Goal: Task Accomplishment & Management: Use online tool/utility

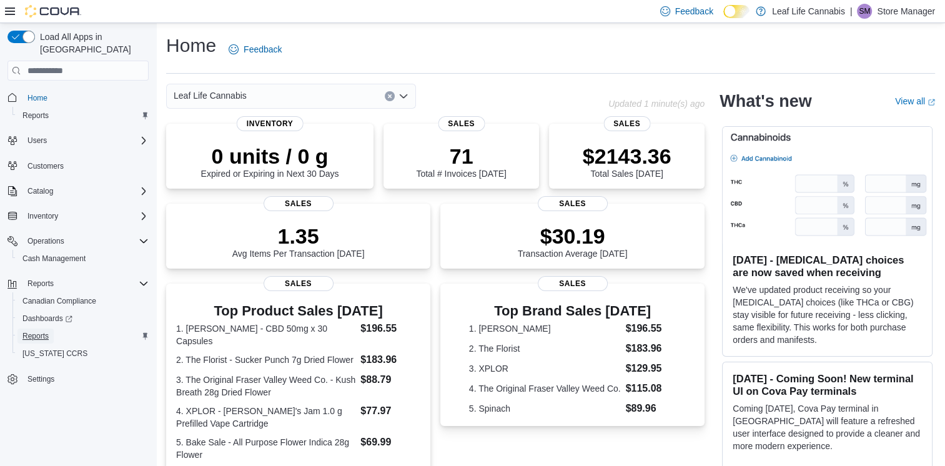
click at [42, 331] on span "Reports" at bounding box center [35, 336] width 26 height 10
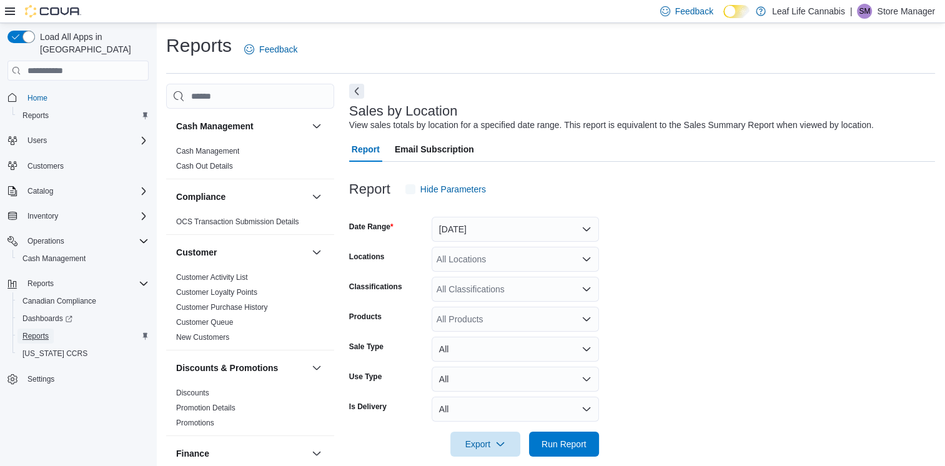
scroll to position [15, 0]
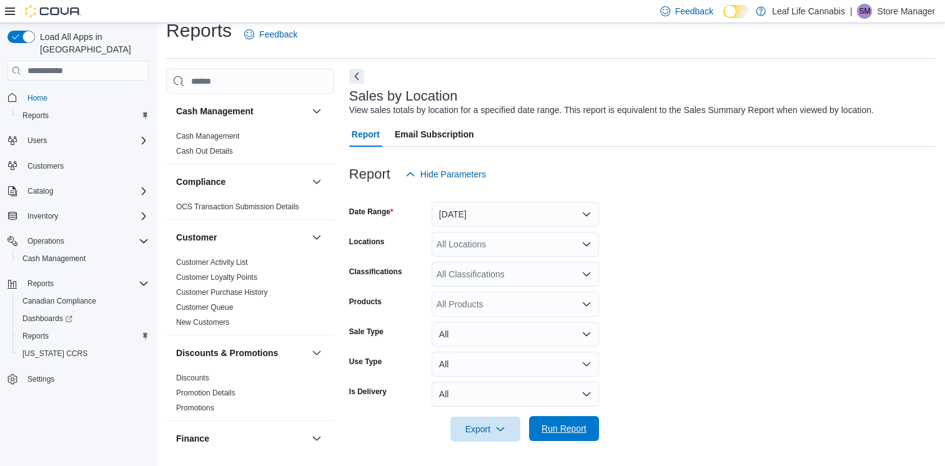
click at [565, 429] on span "Run Report" at bounding box center [564, 428] width 45 height 12
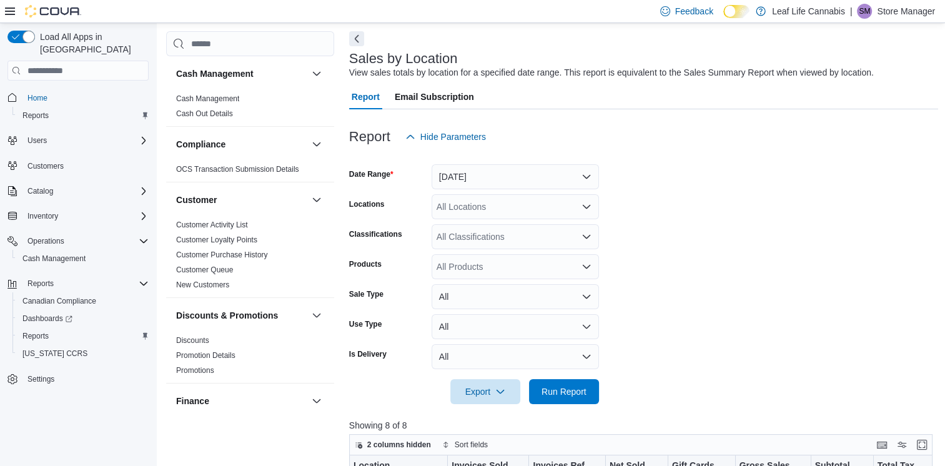
scroll to position [52, 0]
click at [585, 180] on button "[DATE]" at bounding box center [515, 176] width 167 height 25
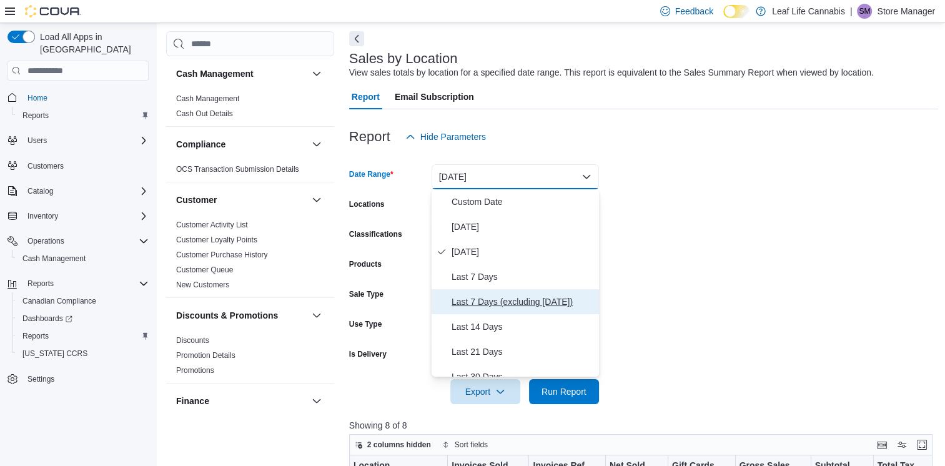
click at [495, 305] on span "Last 7 Days (excluding today)" at bounding box center [523, 301] width 142 height 15
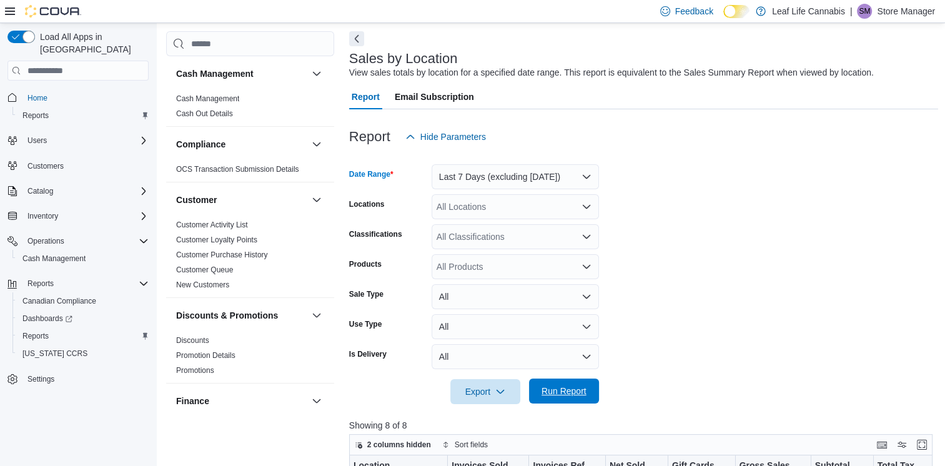
click at [562, 392] on span "Run Report" at bounding box center [564, 391] width 45 height 12
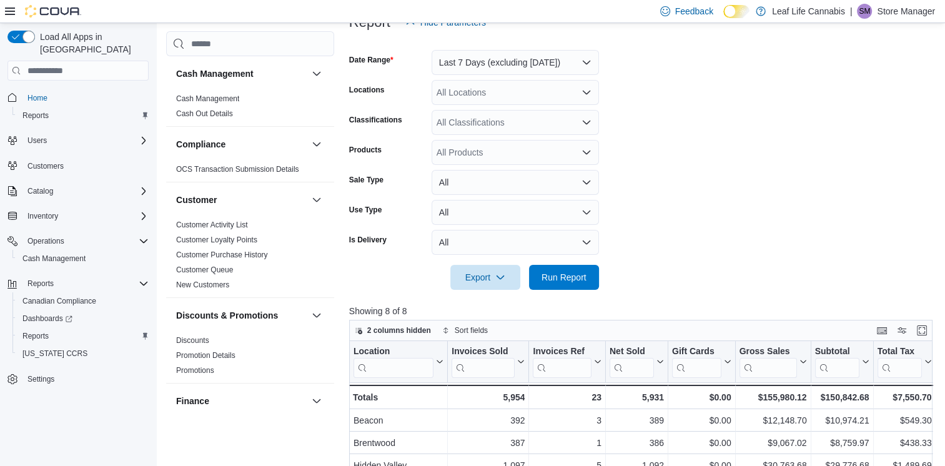
scroll to position [147, 0]
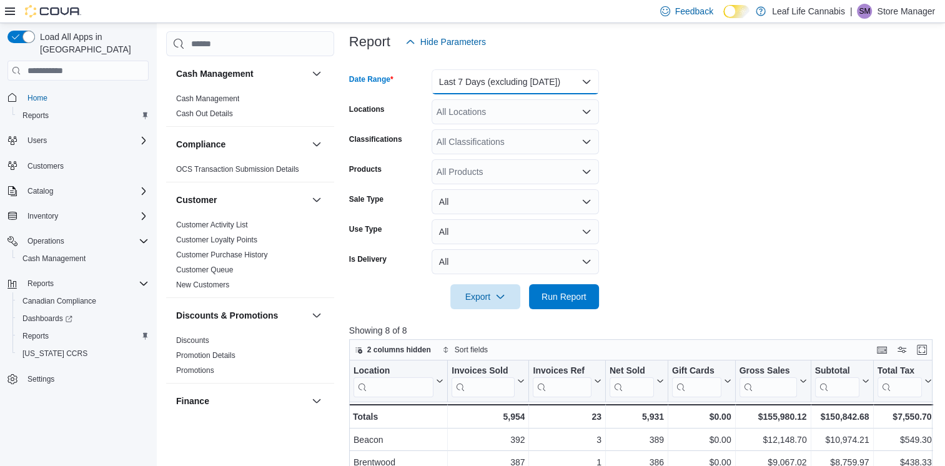
click at [584, 80] on button "Last 7 Days (excluding today)" at bounding box center [515, 81] width 167 height 25
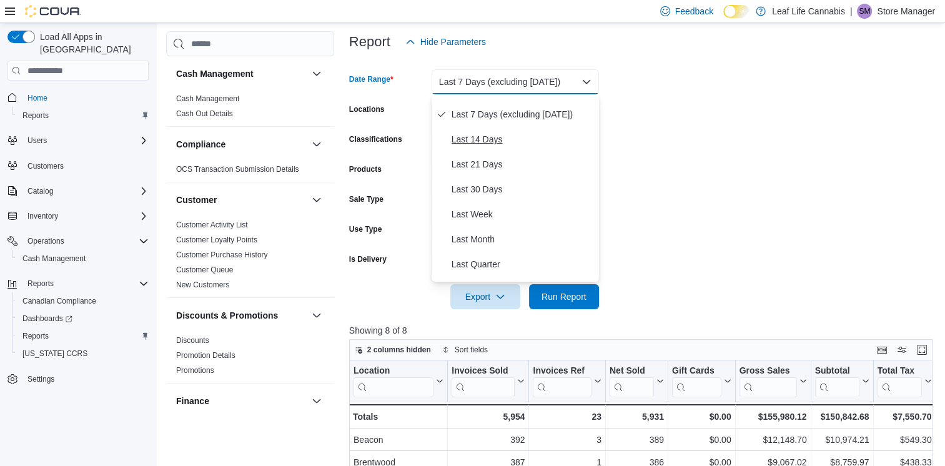
scroll to position [94, 0]
click at [479, 265] on span "Last Quarter" at bounding box center [523, 263] width 142 height 15
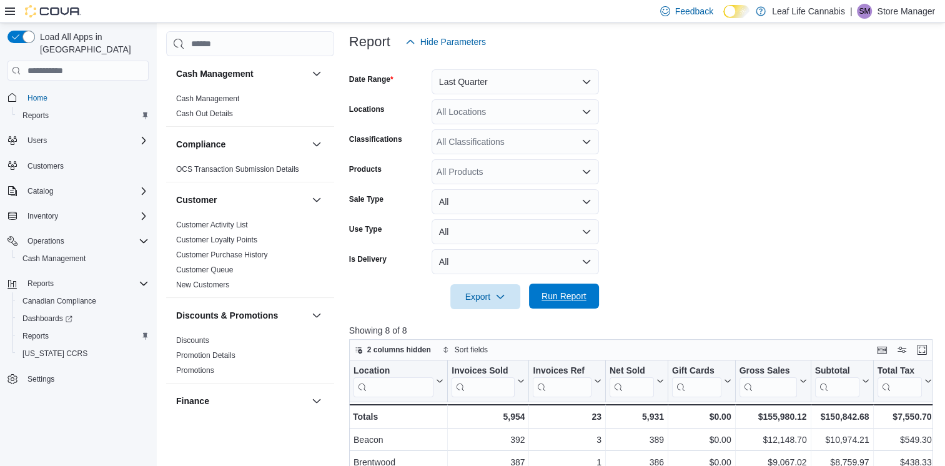
click at [550, 297] on span "Run Report" at bounding box center [564, 296] width 45 height 12
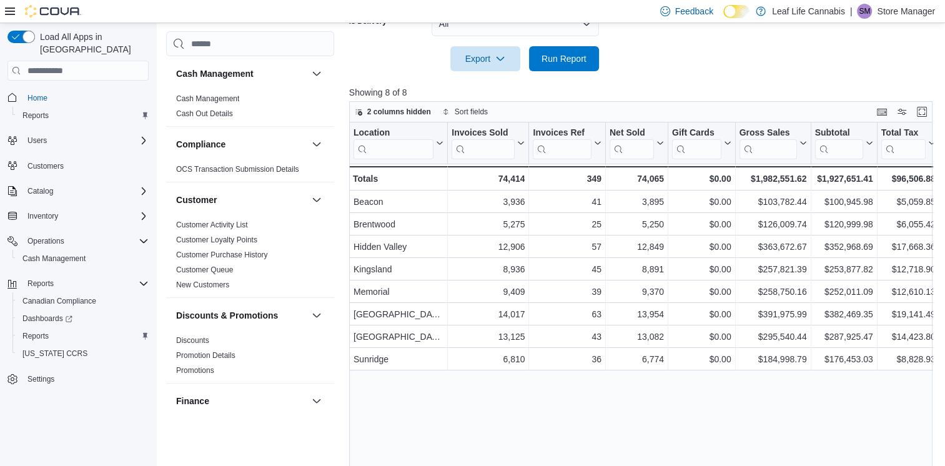
scroll to position [387, 0]
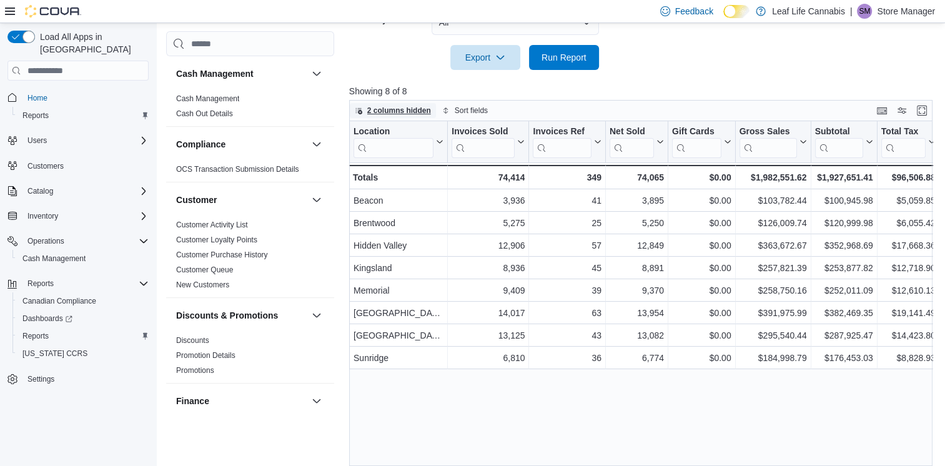
click at [400, 111] on span "2 columns hidden" at bounding box center [399, 111] width 64 height 10
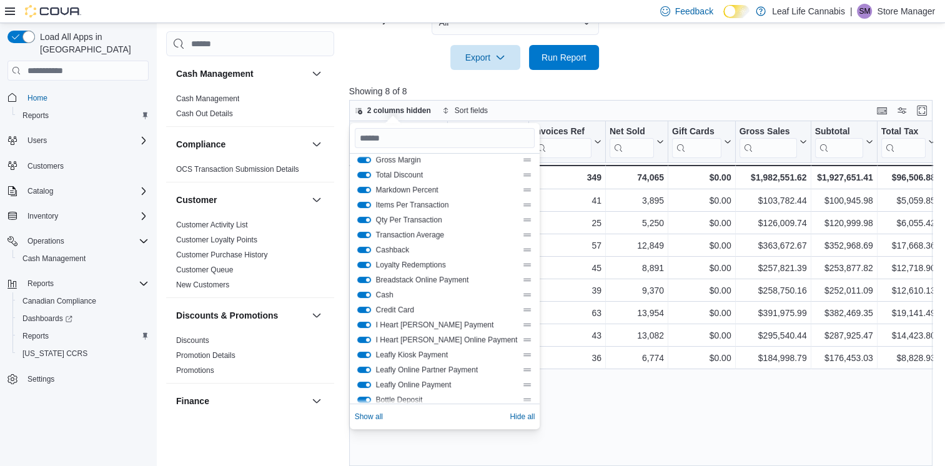
scroll to position [240, 0]
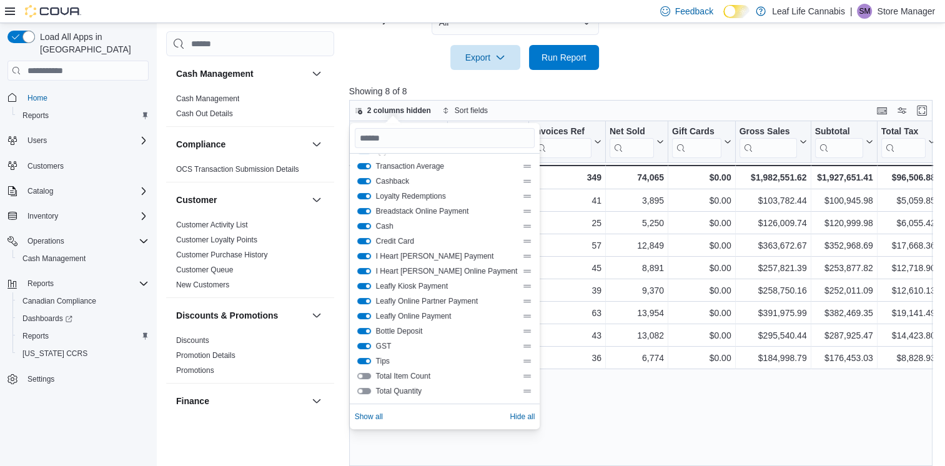
click at [630, 429] on div "Location Click to view column header actions Invoices Sold Click to view column…" at bounding box center [644, 297] width 590 height 352
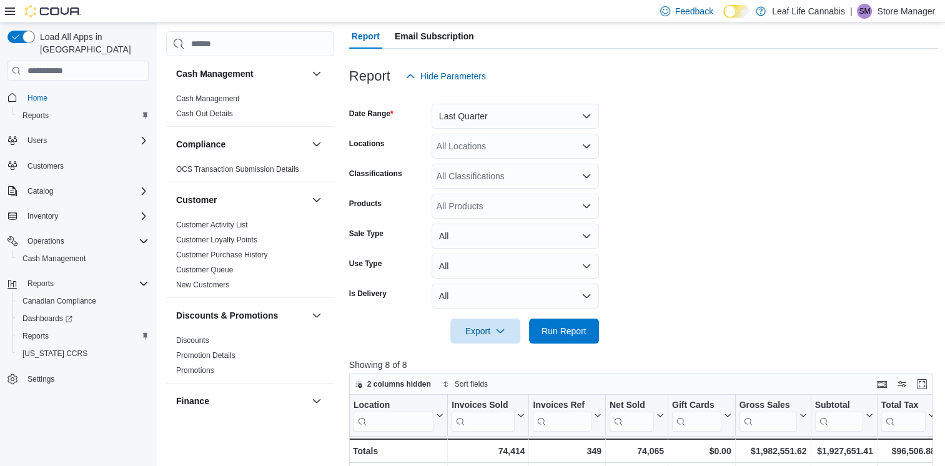
scroll to position [98, 0]
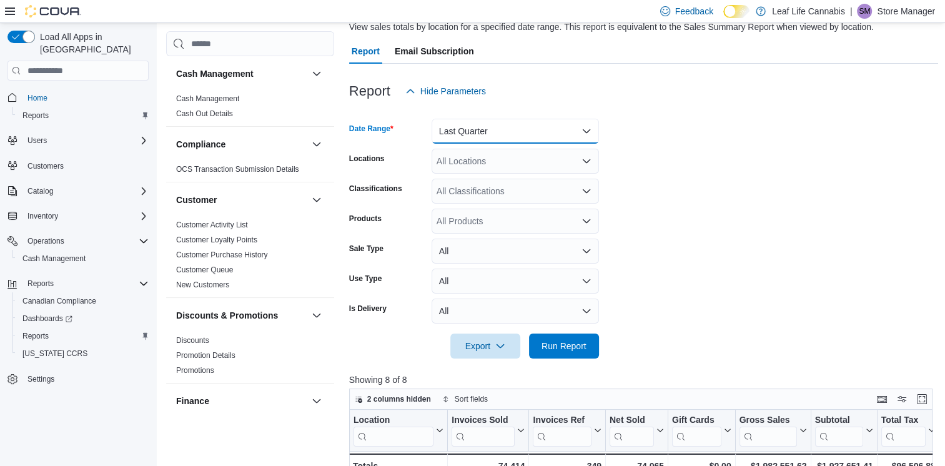
click at [590, 130] on button "Last Quarter" at bounding box center [515, 131] width 167 height 25
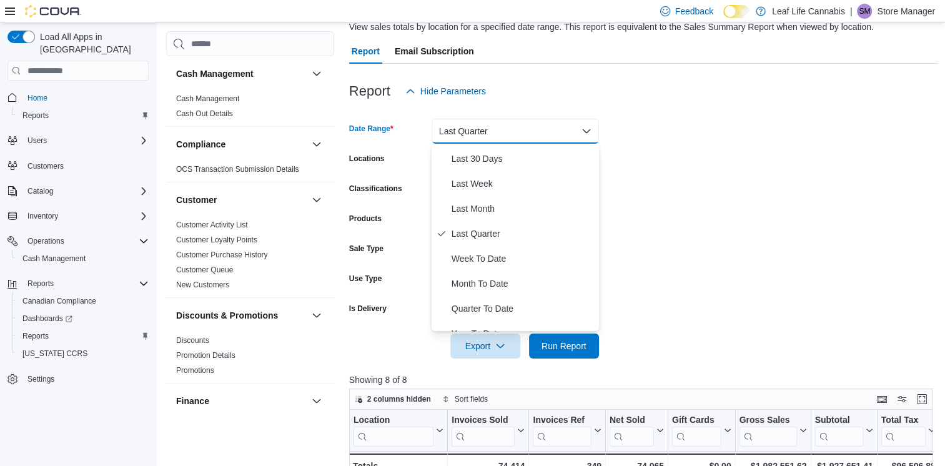
scroll to position [187, 0]
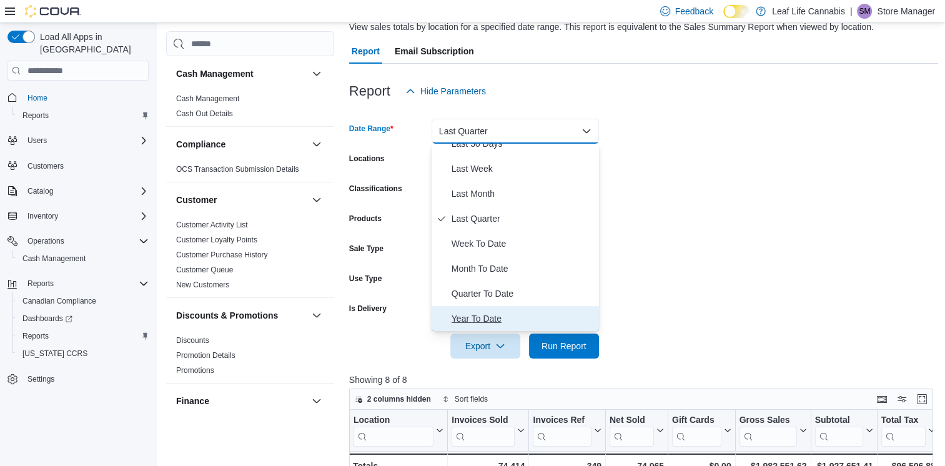
click at [479, 319] on span "Year To Date" at bounding box center [523, 318] width 142 height 15
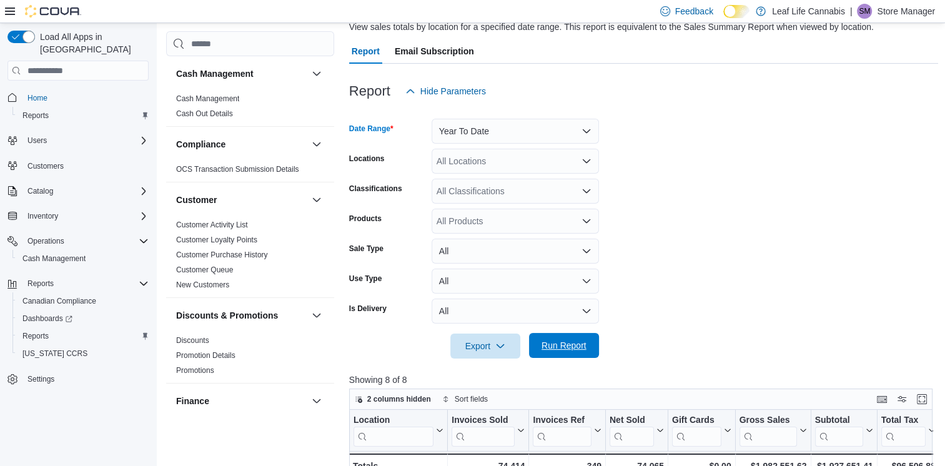
click at [574, 340] on span "Run Report" at bounding box center [564, 345] width 45 height 12
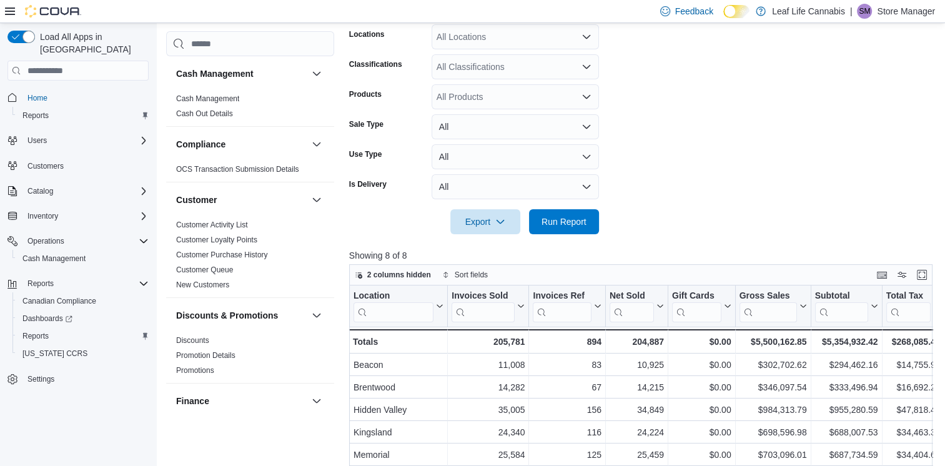
scroll to position [227, 0]
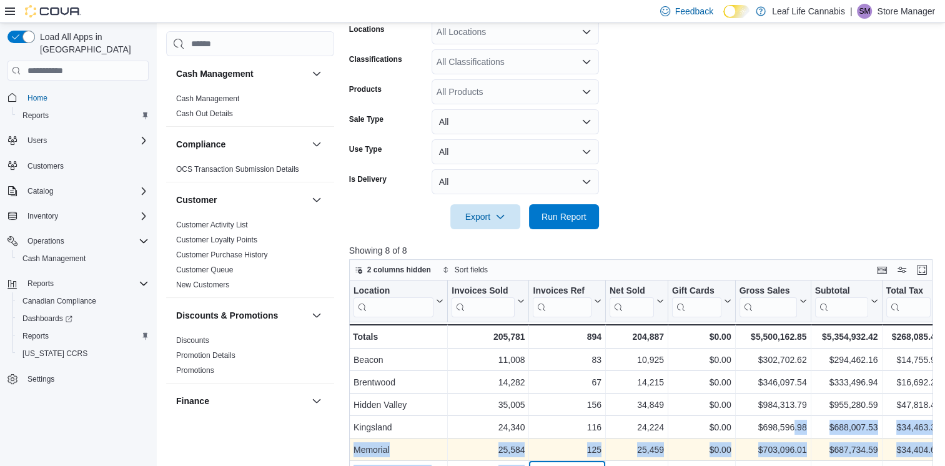
drag, startPoint x: 571, startPoint y: 461, endPoint x: 750, endPoint y: 445, distance: 179.4
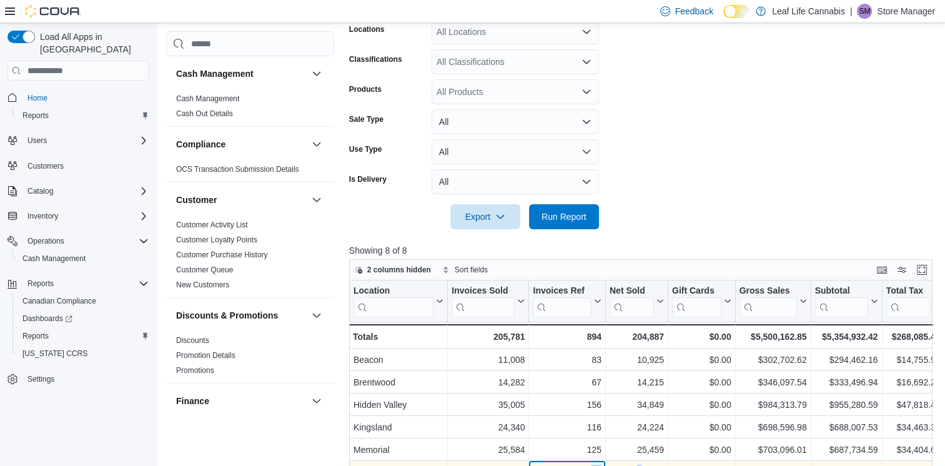
drag, startPoint x: 590, startPoint y: 464, endPoint x: 638, endPoint y: 460, distance: 48.8
drag, startPoint x: 638, startPoint y: 460, endPoint x: 688, endPoint y: 464, distance: 50.1
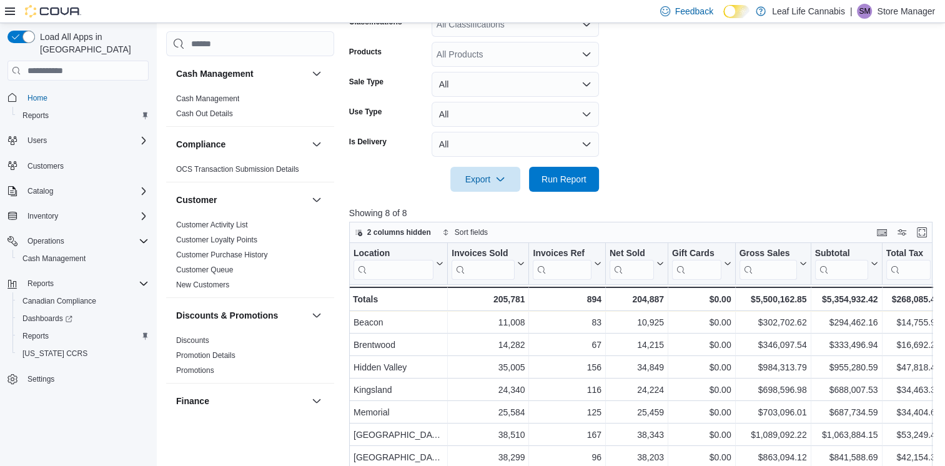
scroll to position [266, 0]
